Goal: Find specific page/section: Find specific page/section

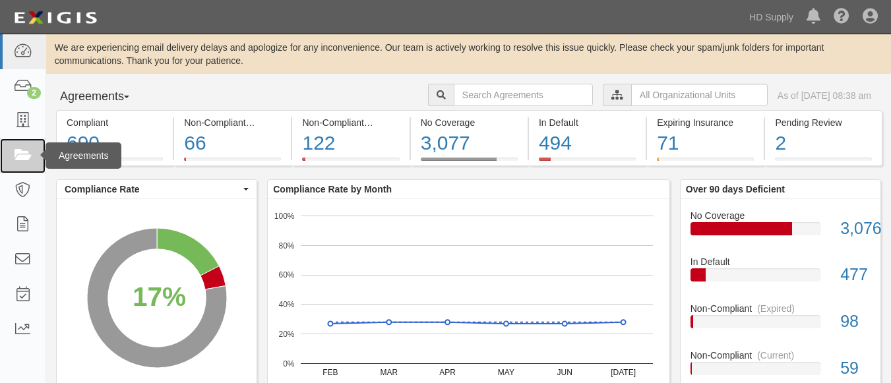
click at [24, 152] on icon at bounding box center [22, 155] width 18 height 15
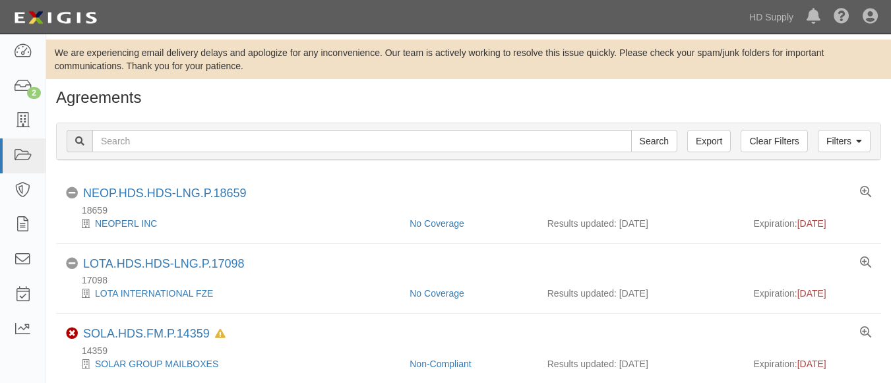
click at [218, 137] on input "text" at bounding box center [362, 141] width 540 height 22
type input "U.S. Installation Group Inc"
click at [641, 133] on input "Search" at bounding box center [654, 141] width 46 height 22
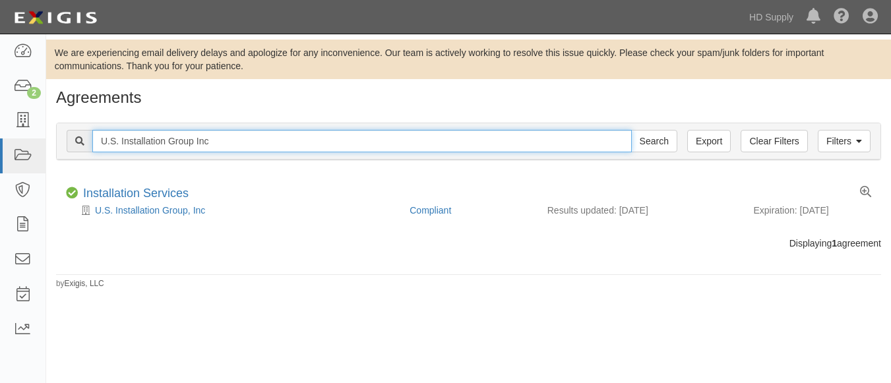
click at [226, 143] on input "U.S. Installation Group Inc" at bounding box center [362, 141] width 540 height 22
type input "U"
paste input "Granite Masters of Ohio LLC"
type input "Granite Masters of Ohio LLC"
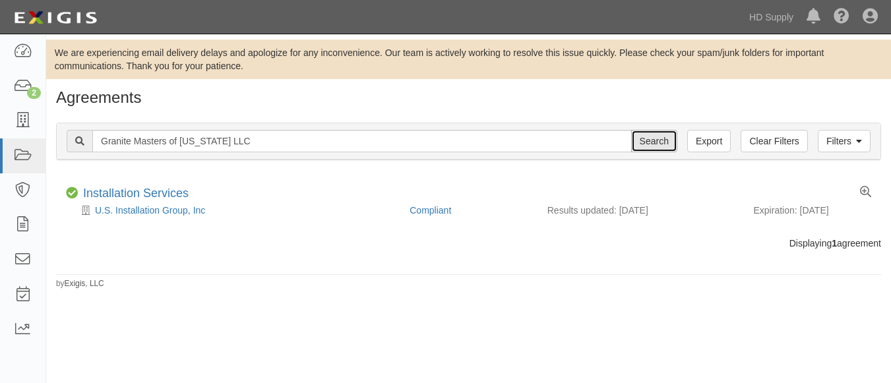
click at [642, 134] on input "Search" at bounding box center [654, 141] width 46 height 22
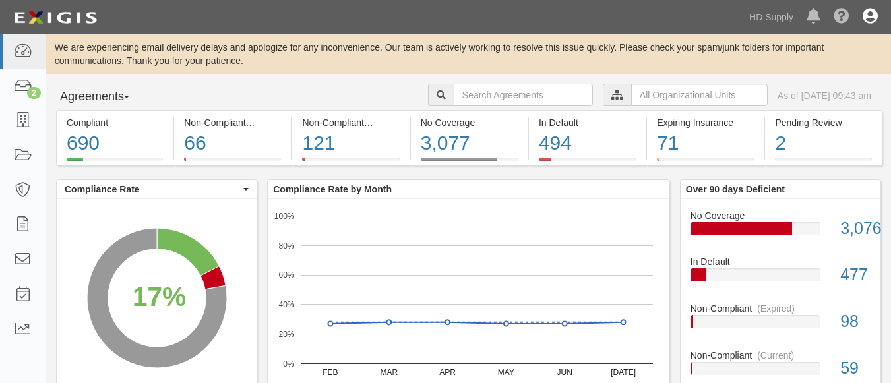
click at [876, 17] on icon at bounding box center [870, 17] width 15 height 16
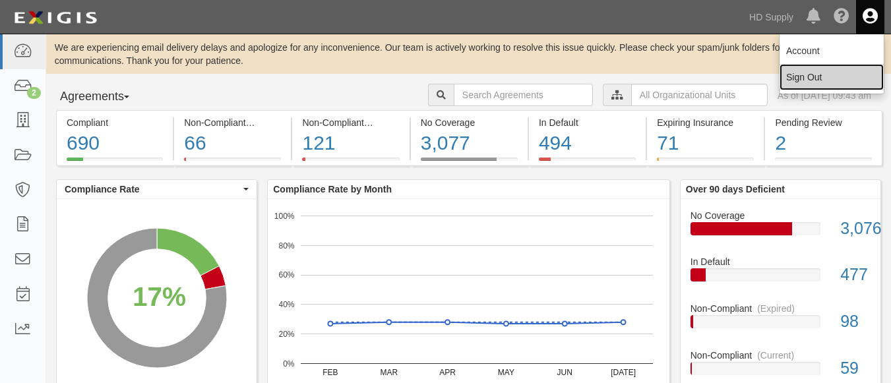
click at [811, 80] on link "Sign Out" at bounding box center [832, 77] width 104 height 26
